Goal: Transaction & Acquisition: Purchase product/service

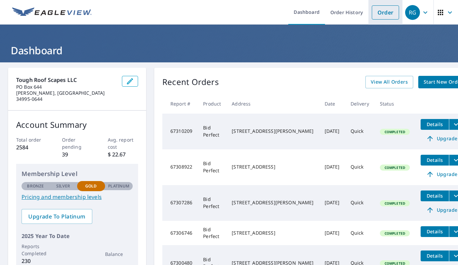
click at [380, 10] on link "Order" at bounding box center [385, 12] width 27 height 14
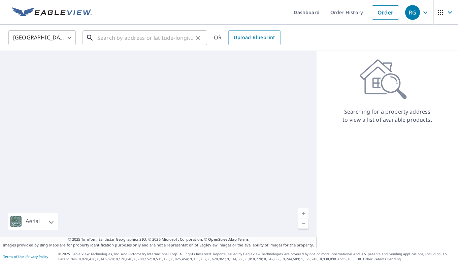
click at [153, 38] on input "text" at bounding box center [145, 37] width 96 height 19
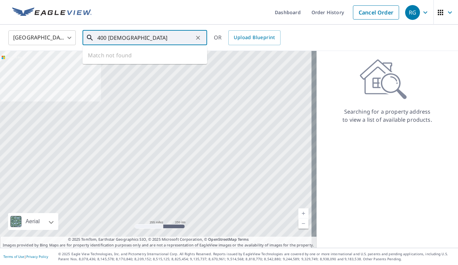
scroll to position [0, 46]
type input "400 [DEMOGRAPHIC_DATA]"
click at [199, 37] on icon "Clear" at bounding box center [198, 38] width 4 height 4
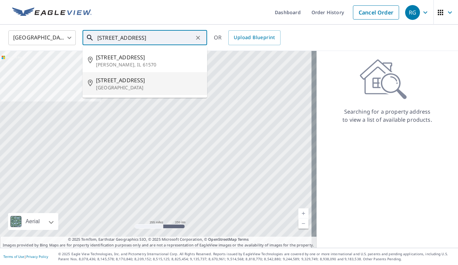
click at [134, 87] on p "[GEOGRAPHIC_DATA]" at bounding box center [149, 87] width 106 height 7
type input "[STREET_ADDRESS]"
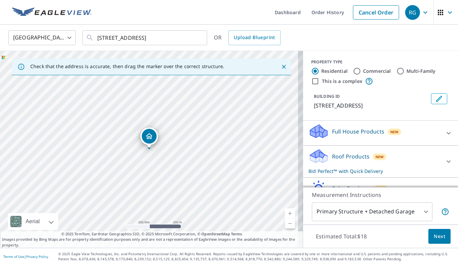
click at [436, 236] on span "Next" at bounding box center [439, 236] width 11 height 8
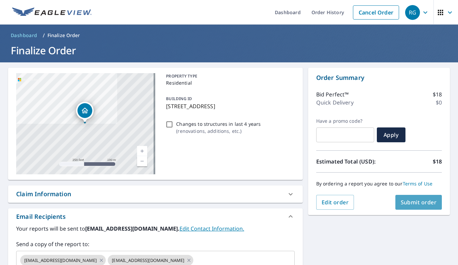
click at [424, 202] on span "Submit order" at bounding box center [419, 201] width 36 height 7
